Goal: Find specific page/section: Find specific page/section

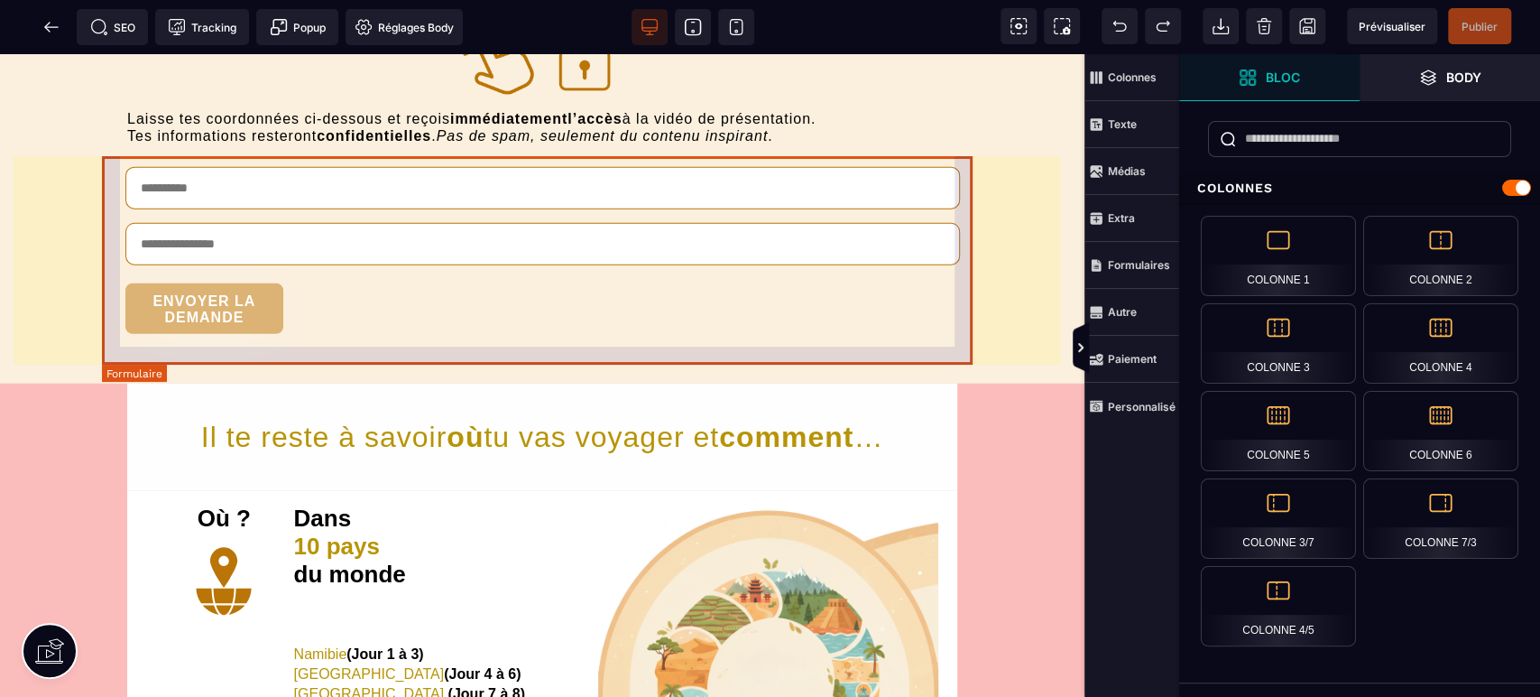
scroll to position [3208, 0]
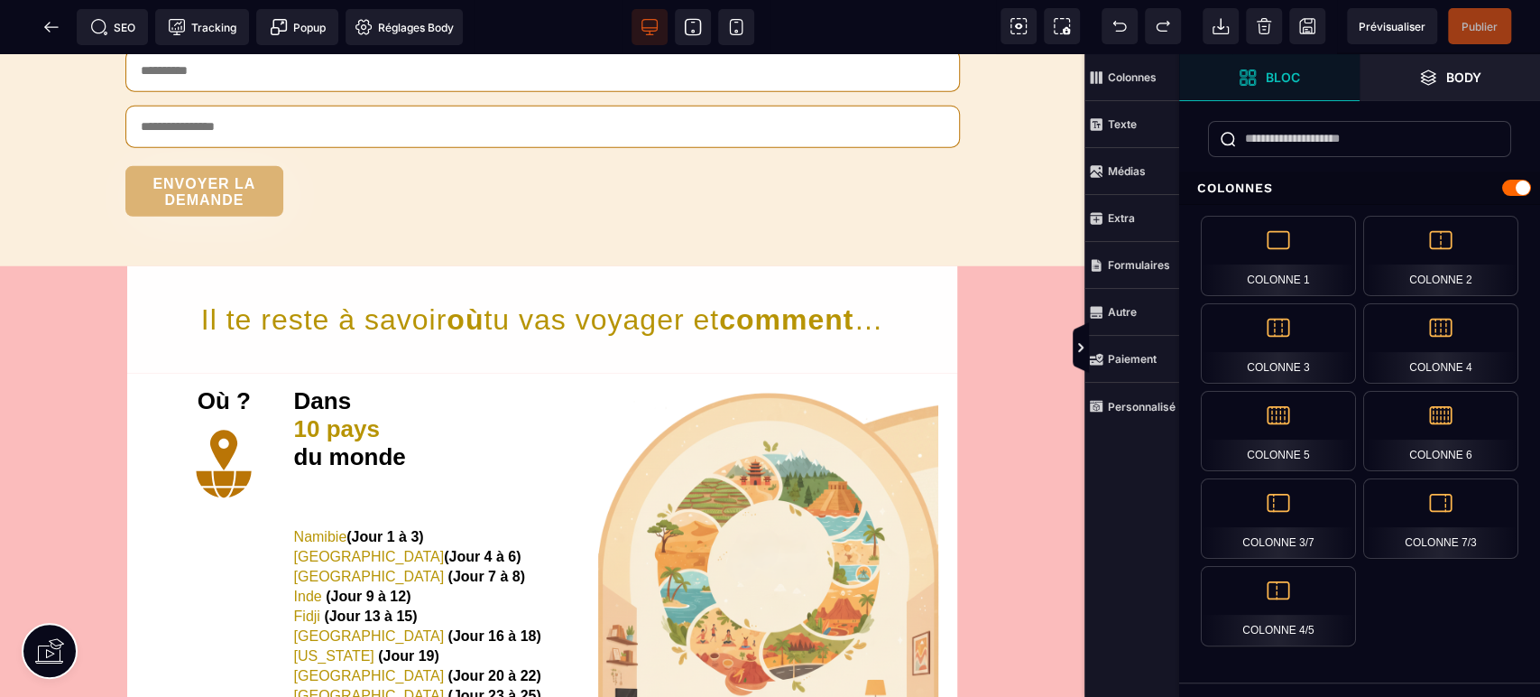
click at [42, 24] on icon at bounding box center [51, 27] width 18 height 18
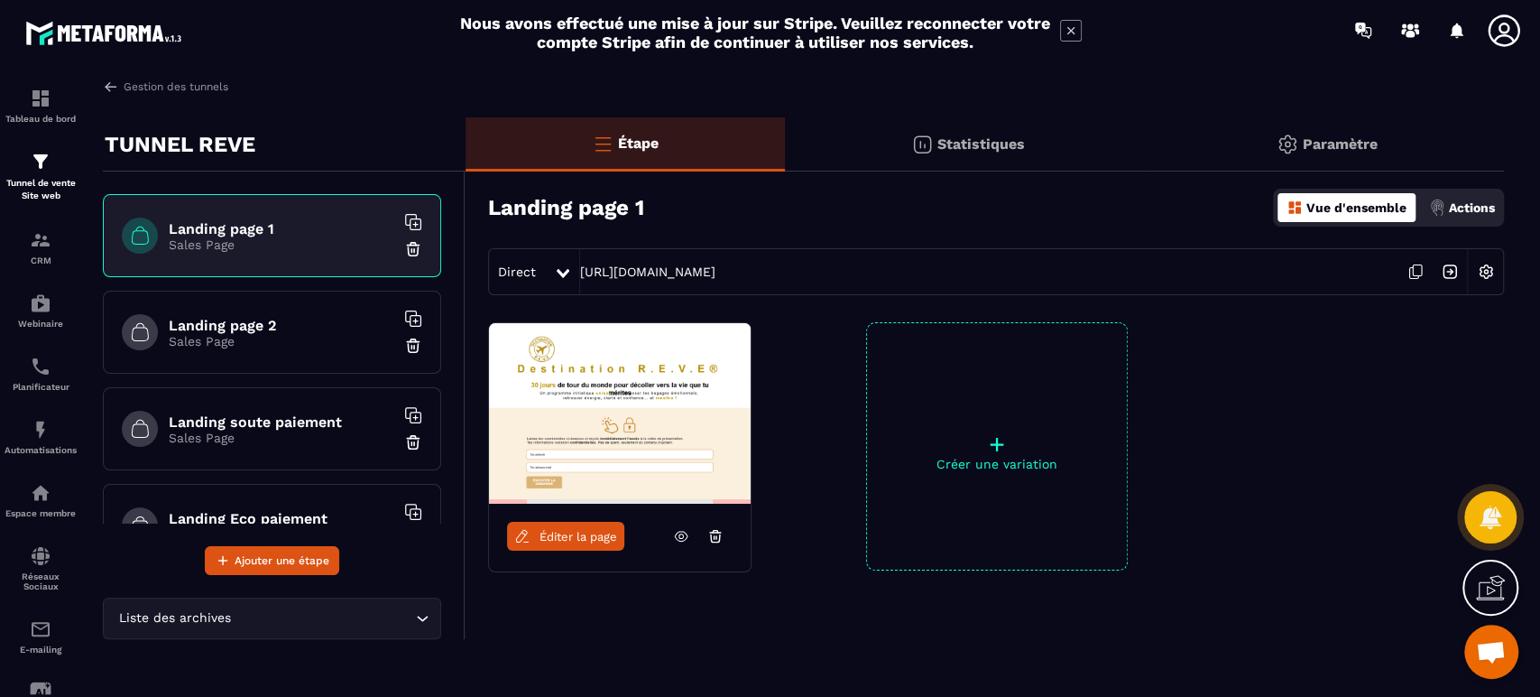
click at [239, 319] on h6 "Landing page 2" at bounding box center [282, 325] width 226 height 17
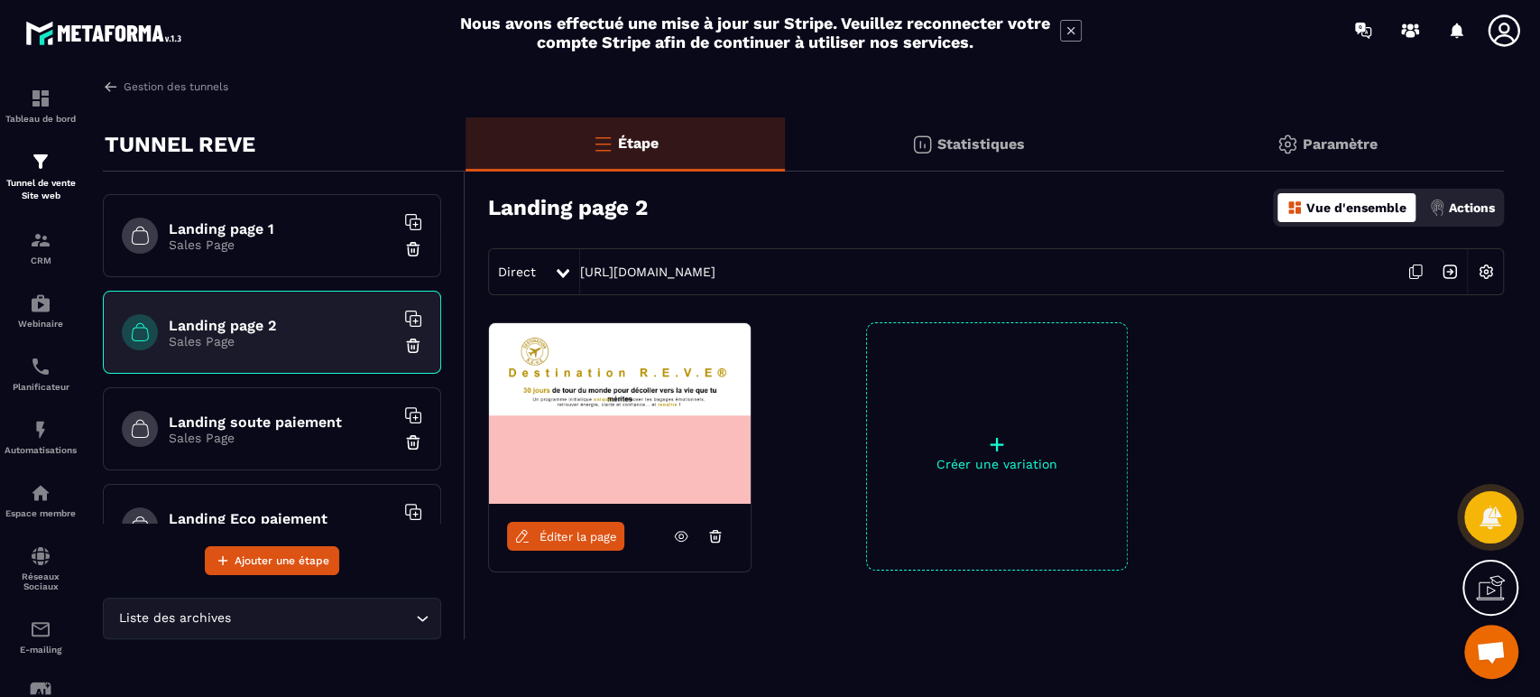
click at [576, 531] on span "Éditer la page" at bounding box center [579, 537] width 78 height 14
